Goal: Transaction & Acquisition: Purchase product/service

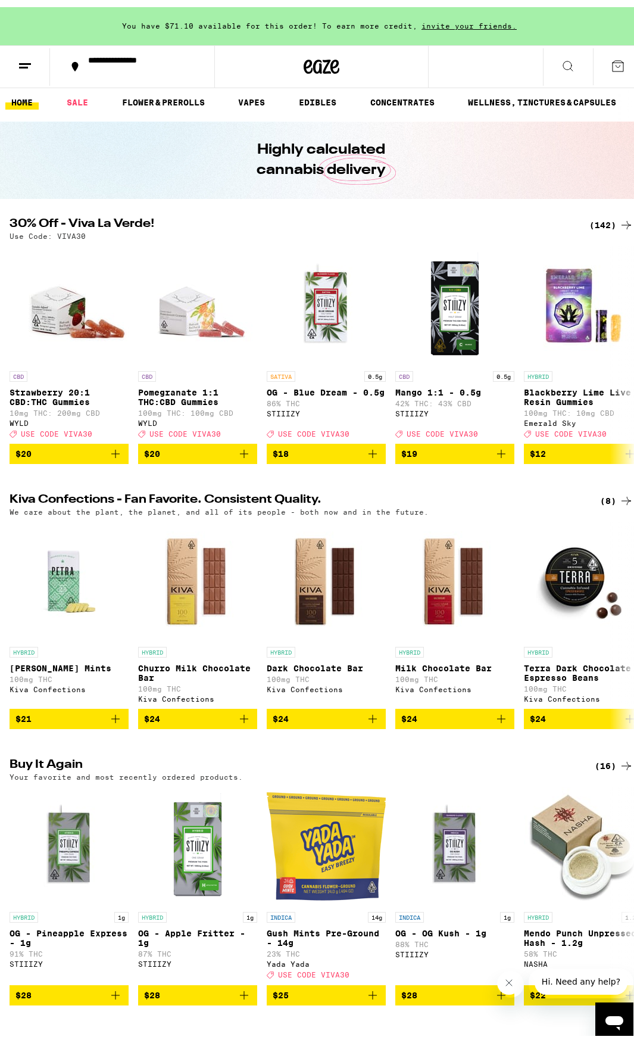
click at [598, 214] on div "(142)" at bounding box center [611, 218] width 44 height 14
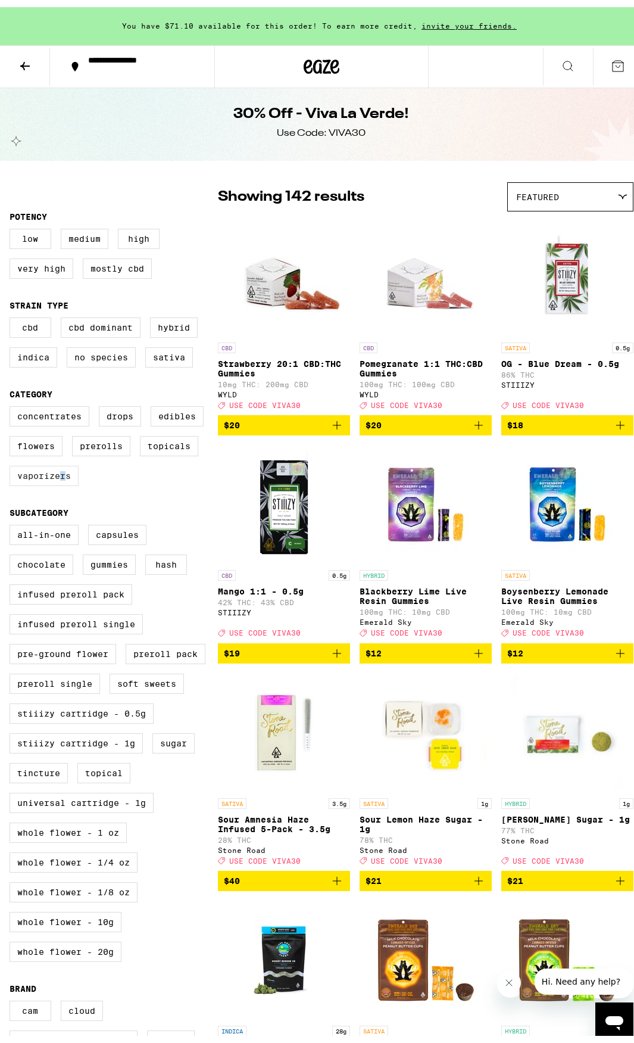
click at [76, 479] on label "Vaporizers" at bounding box center [44, 468] width 69 height 20
click at [53, 479] on label "Vaporizers" at bounding box center [44, 468] width 69 height 20
click at [13, 401] on input "Vaporizers" at bounding box center [12, 401] width 1 height 1
checkbox input "true"
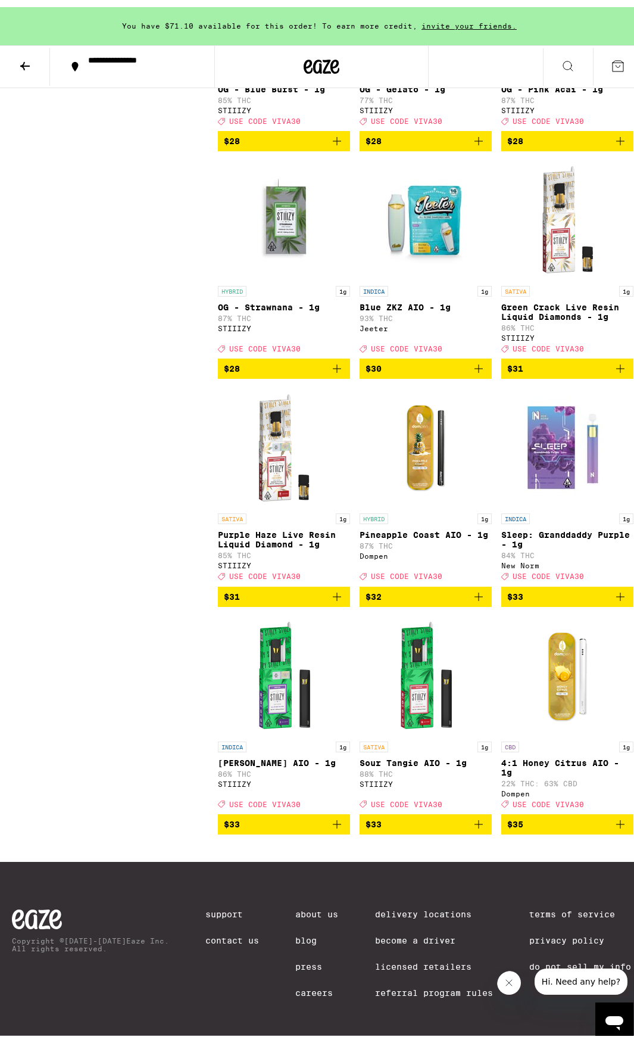
scroll to position [1905, 0]
click at [472, 369] on icon "Add to bag" at bounding box center [479, 361] width 14 height 14
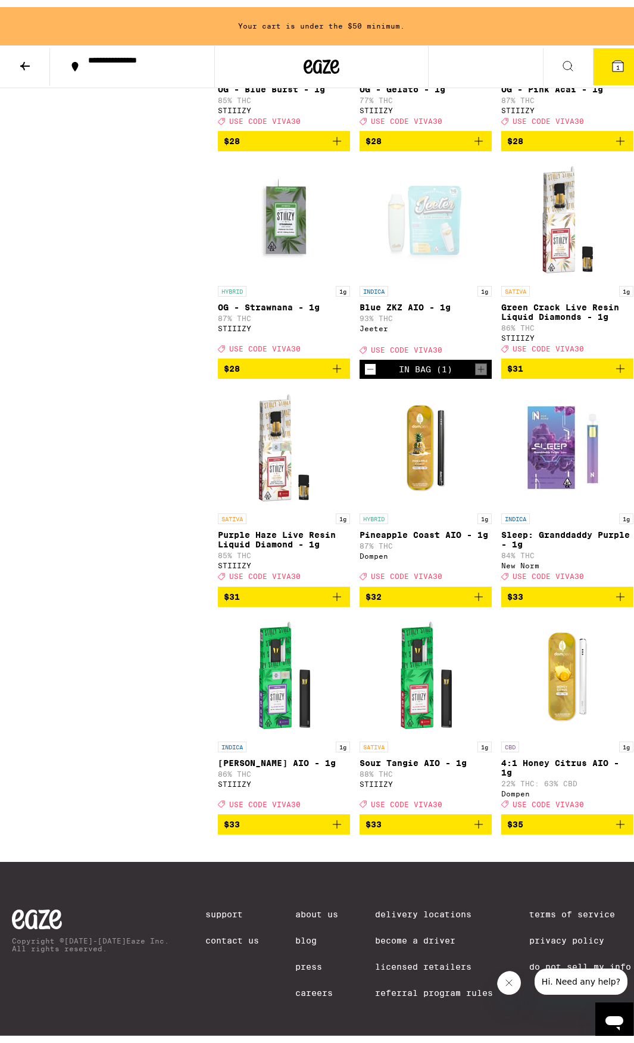
click at [449, 367] on div "In Bag (1)" at bounding box center [426, 362] width 54 height 10
click at [446, 367] on div "In Bag (1)" at bounding box center [426, 362] width 54 height 10
click at [603, 50] on button "1" at bounding box center [618, 59] width 50 height 37
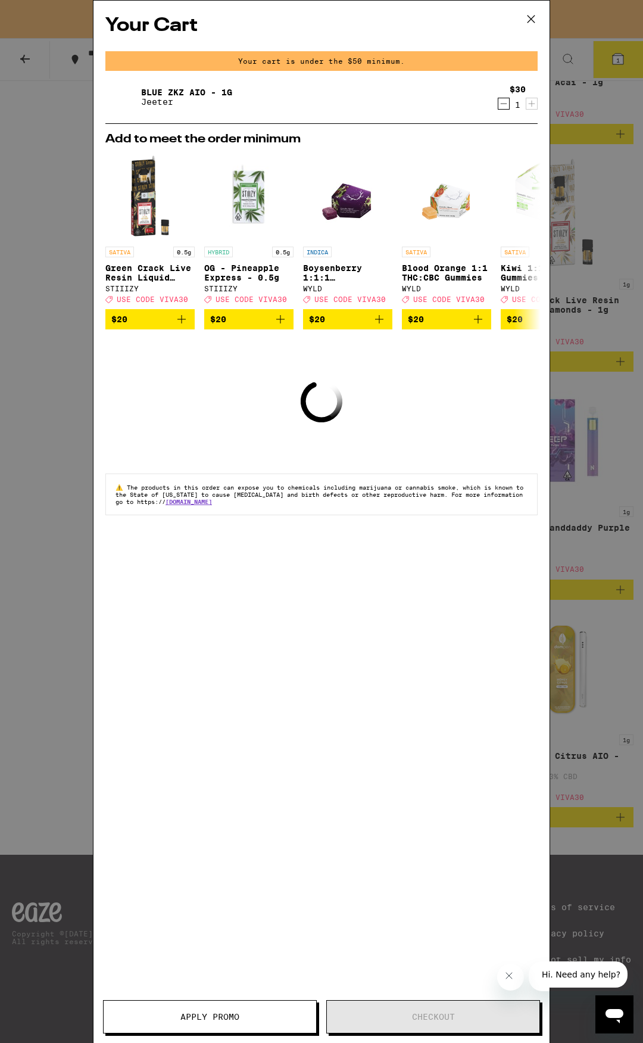
click at [506, 105] on icon "Decrement" at bounding box center [503, 103] width 11 height 14
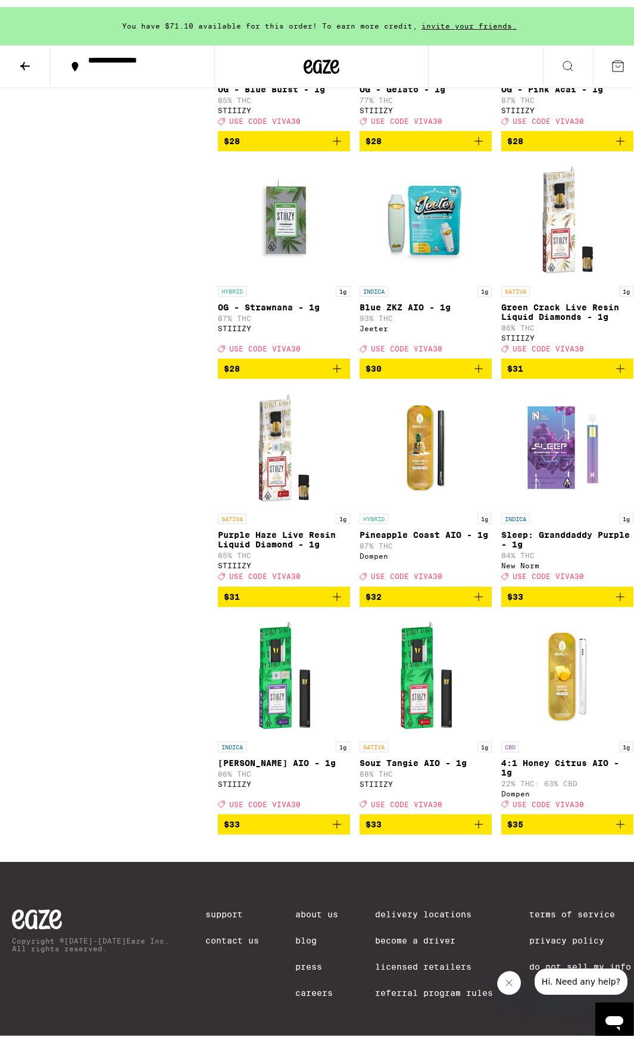
click at [472, 369] on icon "Add to bag" at bounding box center [479, 361] width 14 height 14
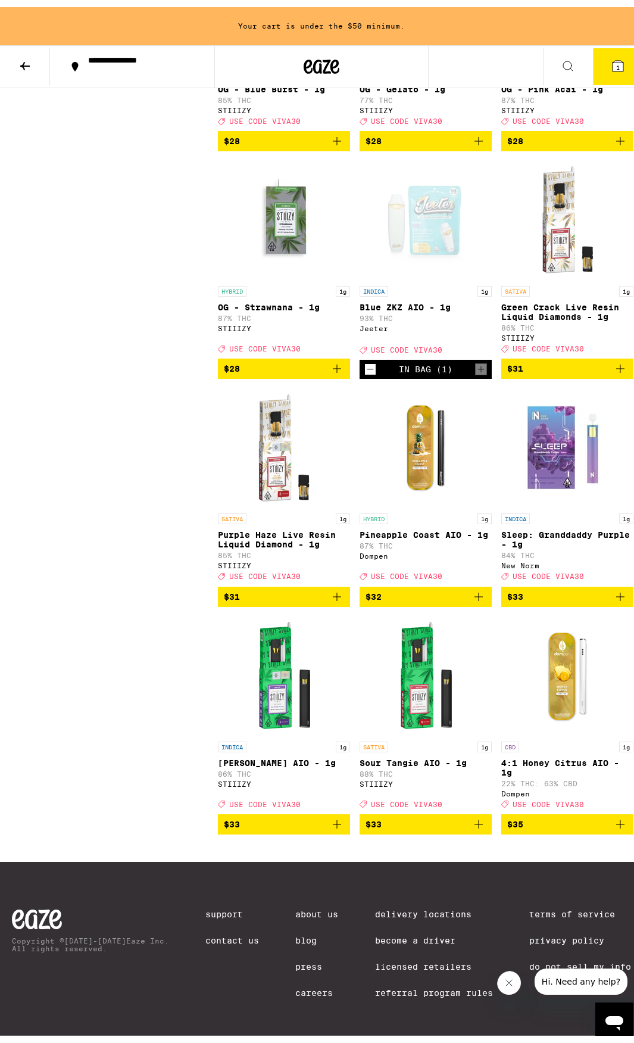
scroll to position [2064, 0]
click at [472, 597] on icon "Add to bag" at bounding box center [479, 589] width 14 height 14
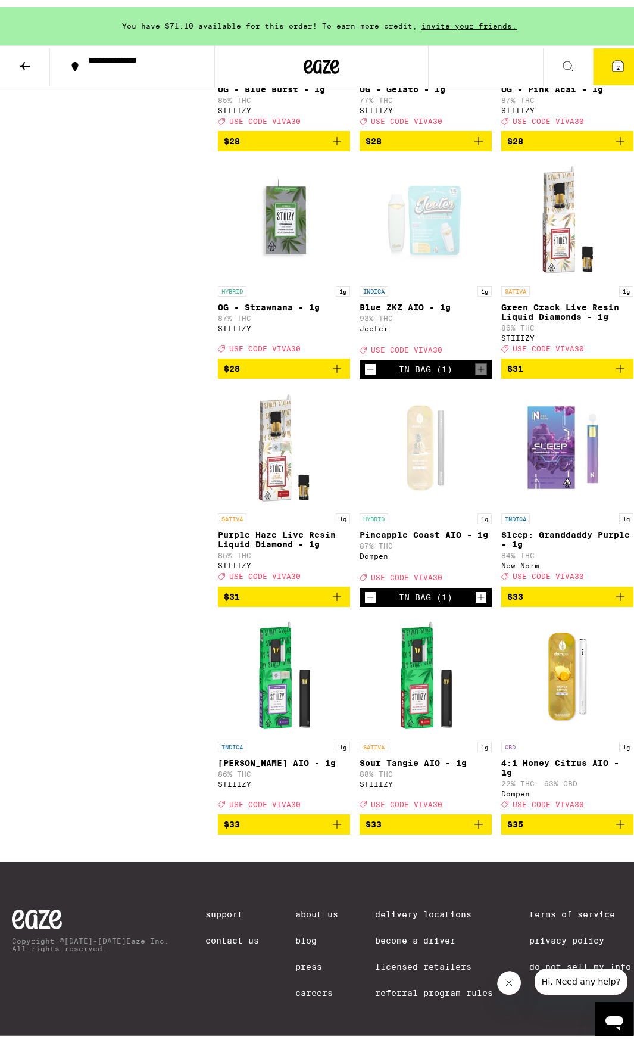
scroll to position [1905, 0]
click at [334, 366] on icon "Add to bag" at bounding box center [337, 361] width 8 height 8
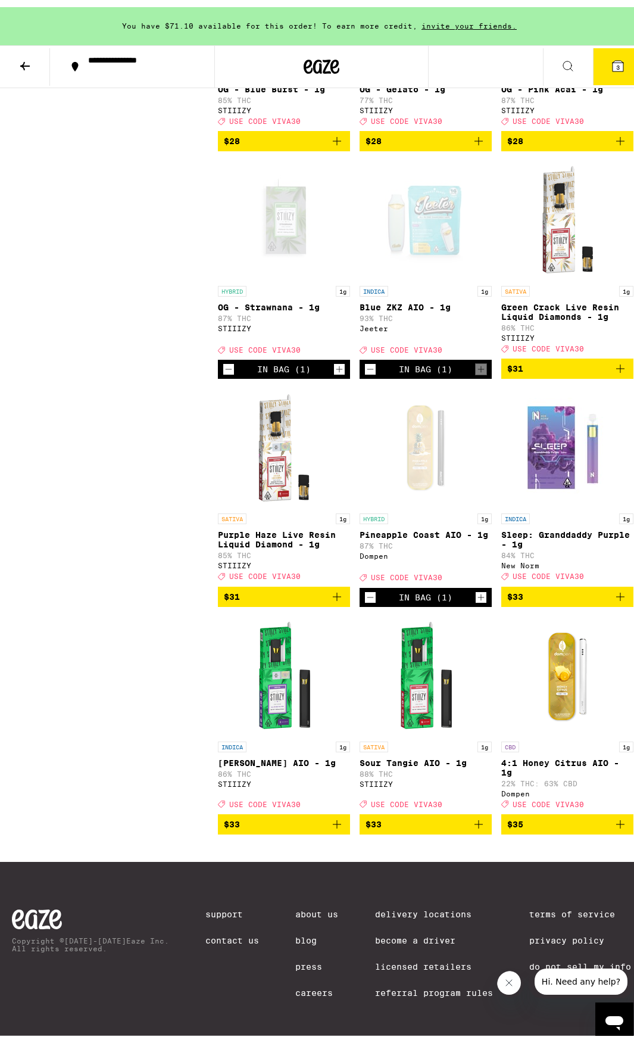
click at [616, 57] on span "3" at bounding box center [618, 60] width 4 height 7
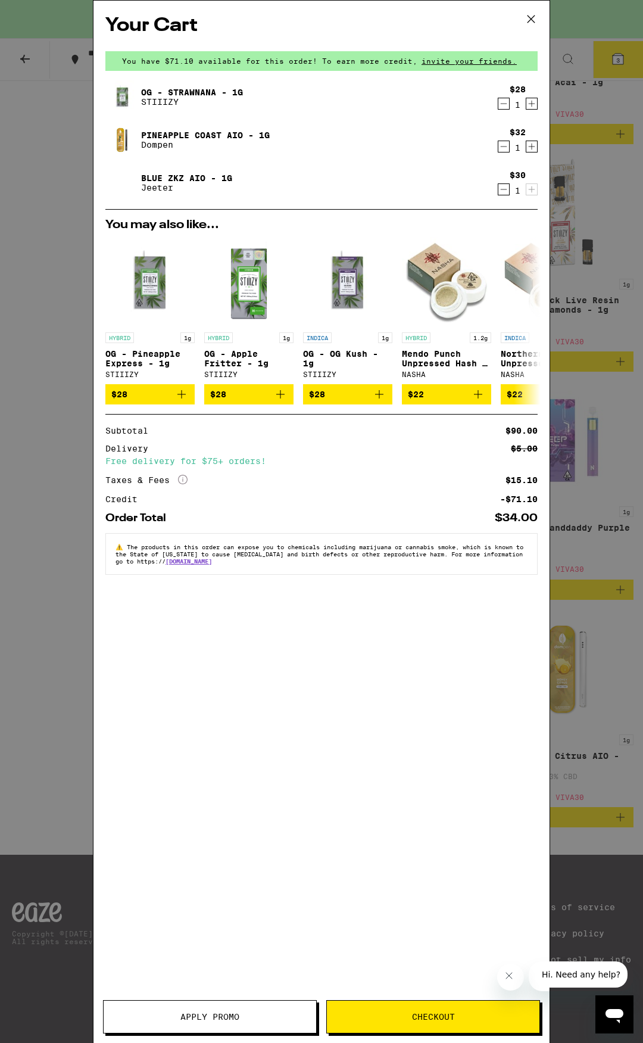
click at [244, 1002] on button "Apply Promo" at bounding box center [210, 1016] width 214 height 33
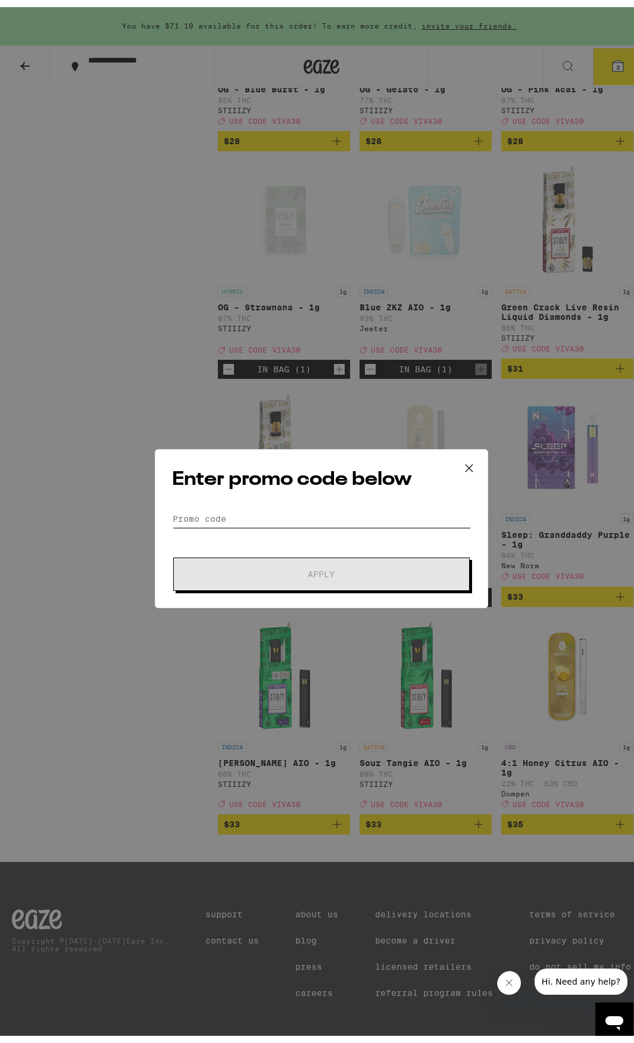
click at [378, 509] on input "Promo Code" at bounding box center [321, 512] width 299 height 18
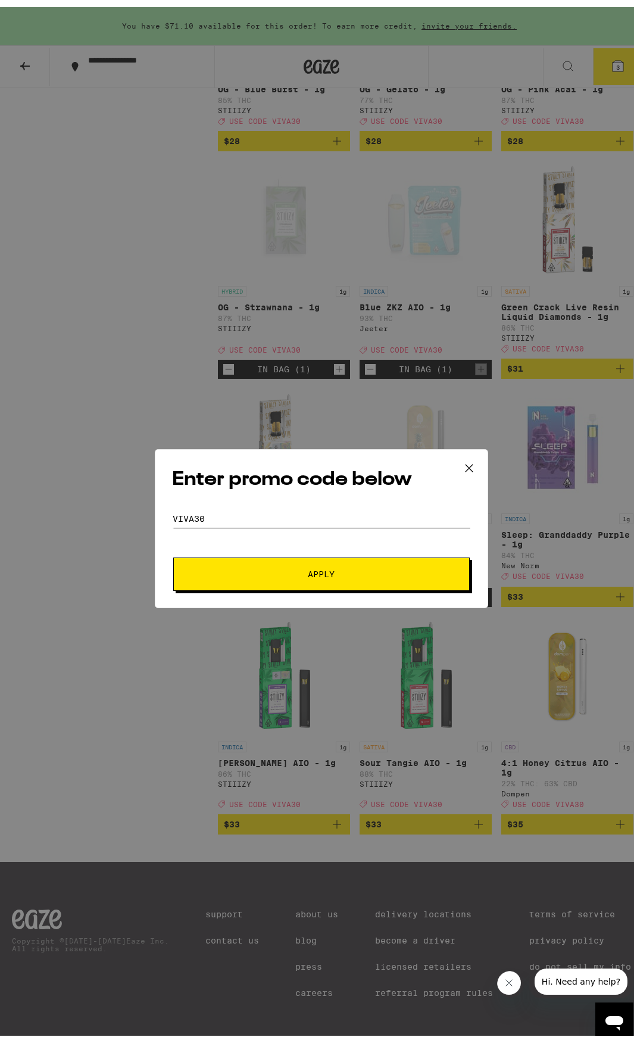
type input "viva30"
drag, startPoint x: 364, startPoint y: 567, endPoint x: 371, endPoint y: 564, distance: 7.7
click at [366, 567] on span "Apply" at bounding box center [321, 567] width 214 height 8
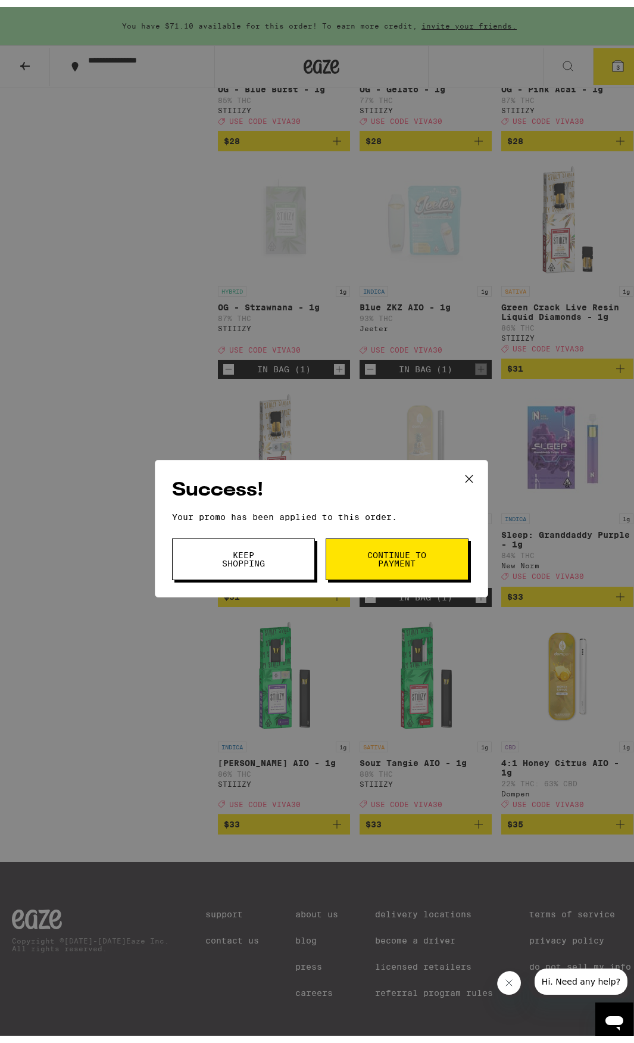
click at [396, 560] on span "Continue to payment" at bounding box center [397, 552] width 61 height 17
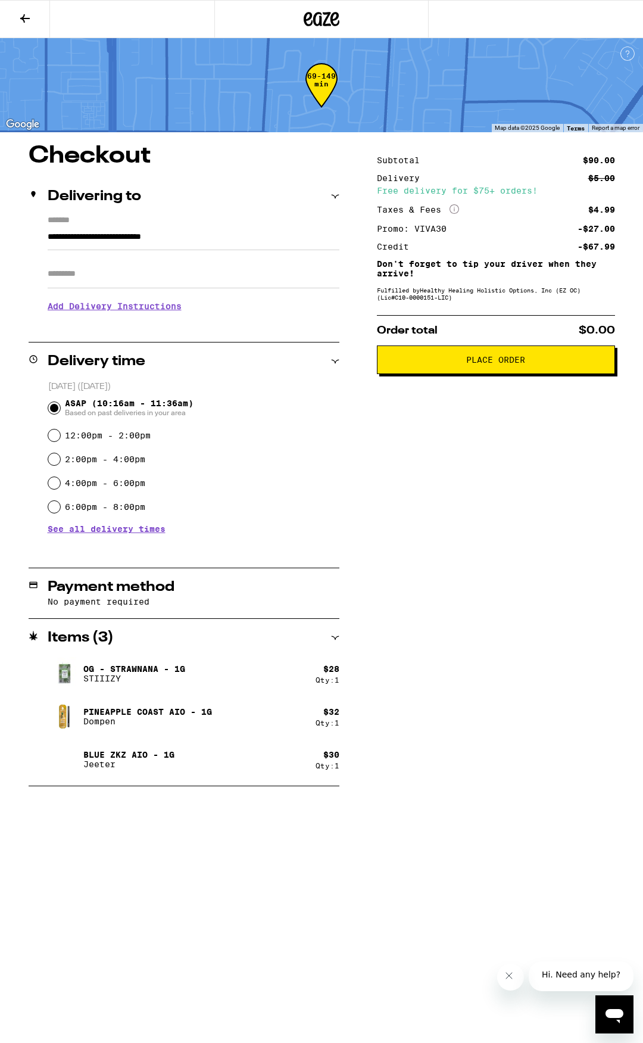
click at [29, 13] on icon at bounding box center [25, 18] width 14 height 14
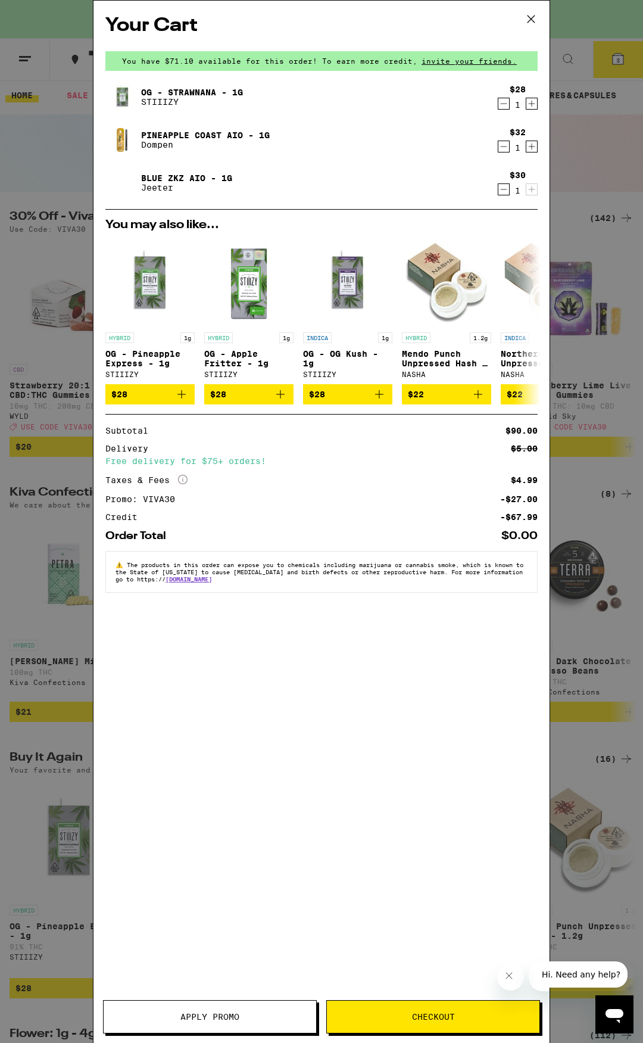
click at [534, 150] on icon "Increment" at bounding box center [532, 147] width 7 height 7
click at [507, 154] on icon "Decrement" at bounding box center [503, 146] width 11 height 14
click at [463, 1010] on button "Checkout" at bounding box center [433, 1016] width 214 height 33
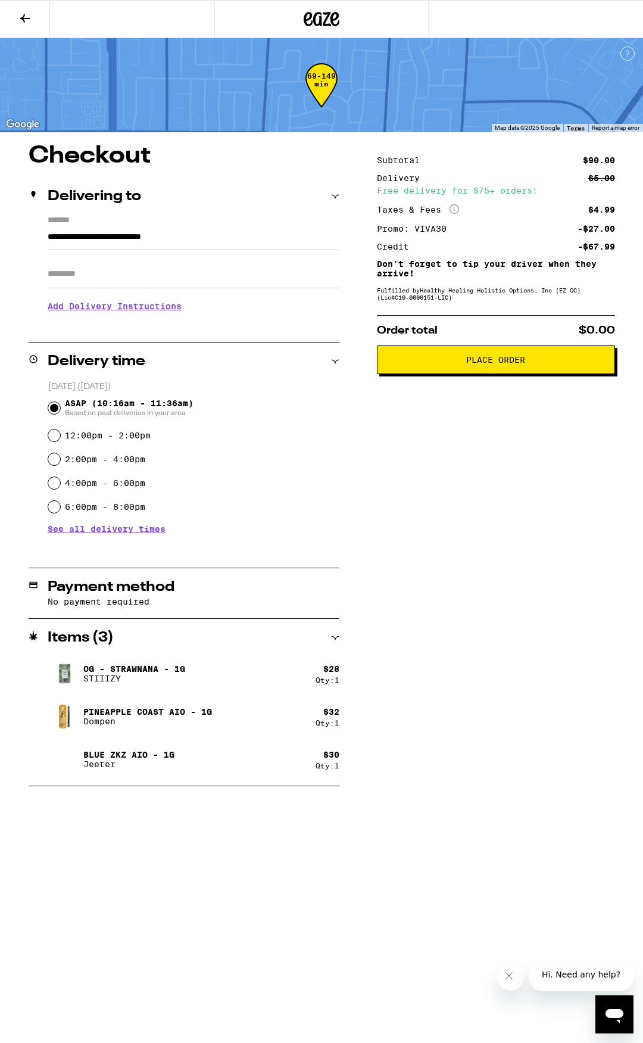
click at [500, 364] on span "Place Order" at bounding box center [495, 359] width 59 height 8
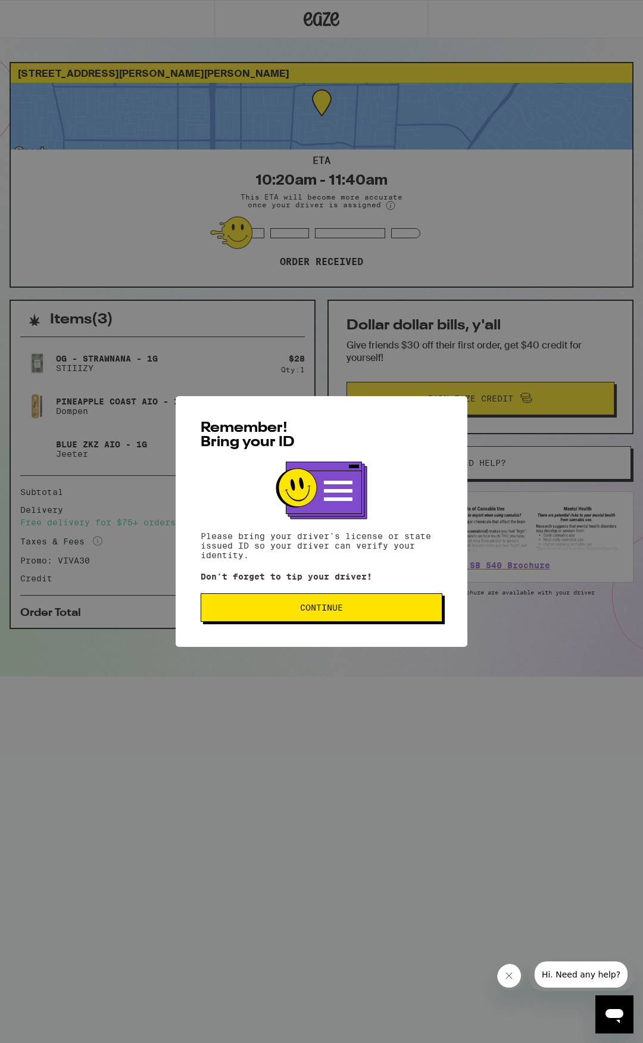
click at [360, 608] on button "Continue" at bounding box center [322, 607] width 242 height 29
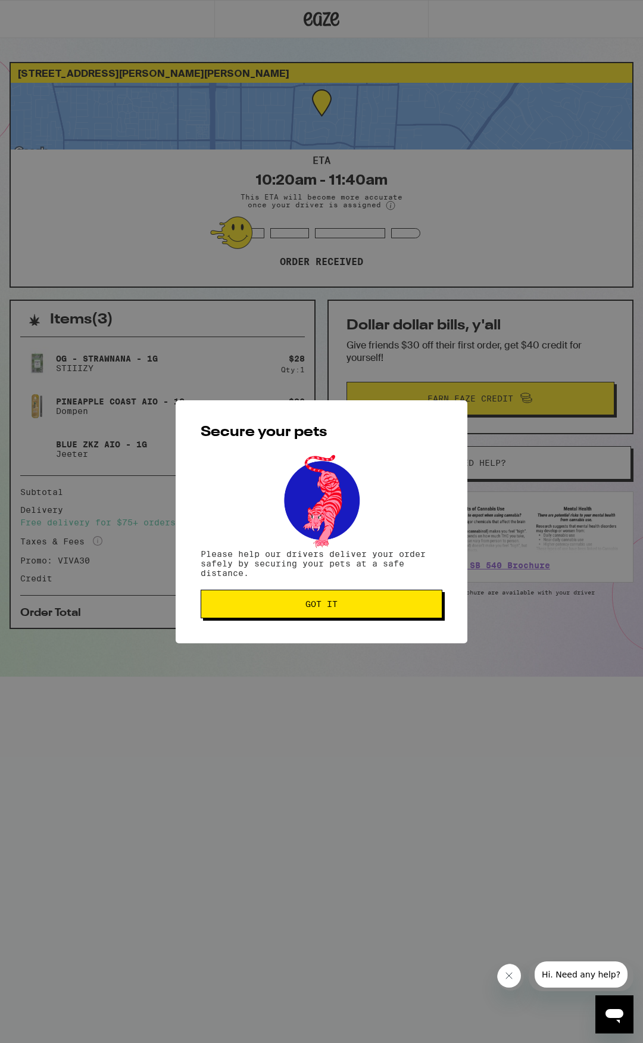
click at [361, 608] on span "Got it" at bounding box center [322, 604] width 222 height 8
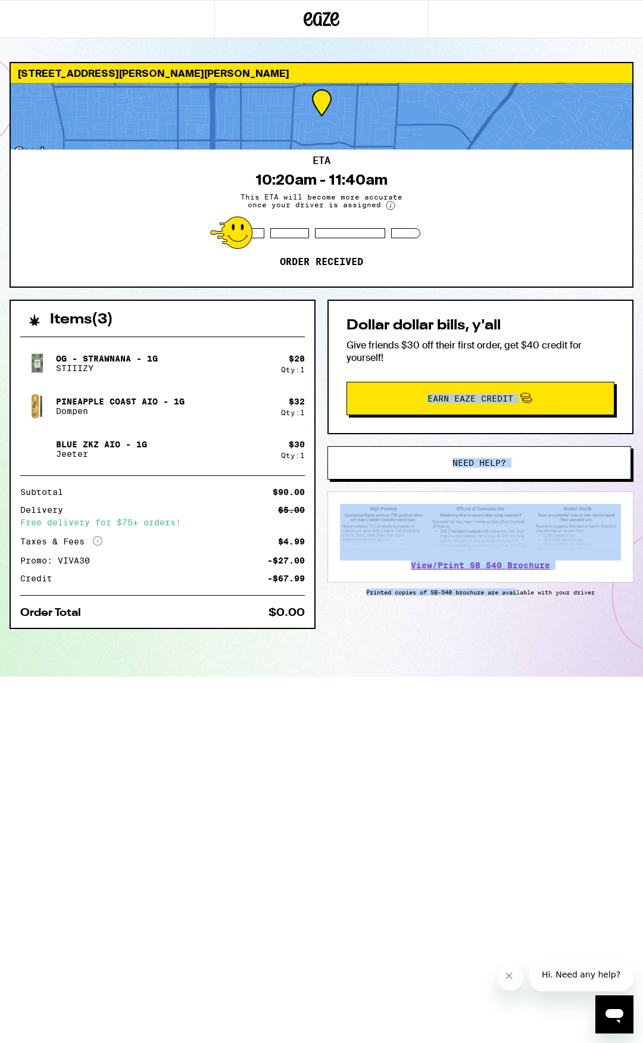
drag, startPoint x: 410, startPoint y: 667, endPoint x: 378, endPoint y: 347, distance: 322.5
click at [385, 382] on html "[STREET_ADDRESS][PERSON_NAME][PERSON_NAME] ETA 10:20am - 11:40am This ETA will …" at bounding box center [321, 338] width 643 height 676
